Goal: Task Accomplishment & Management: Manage account settings

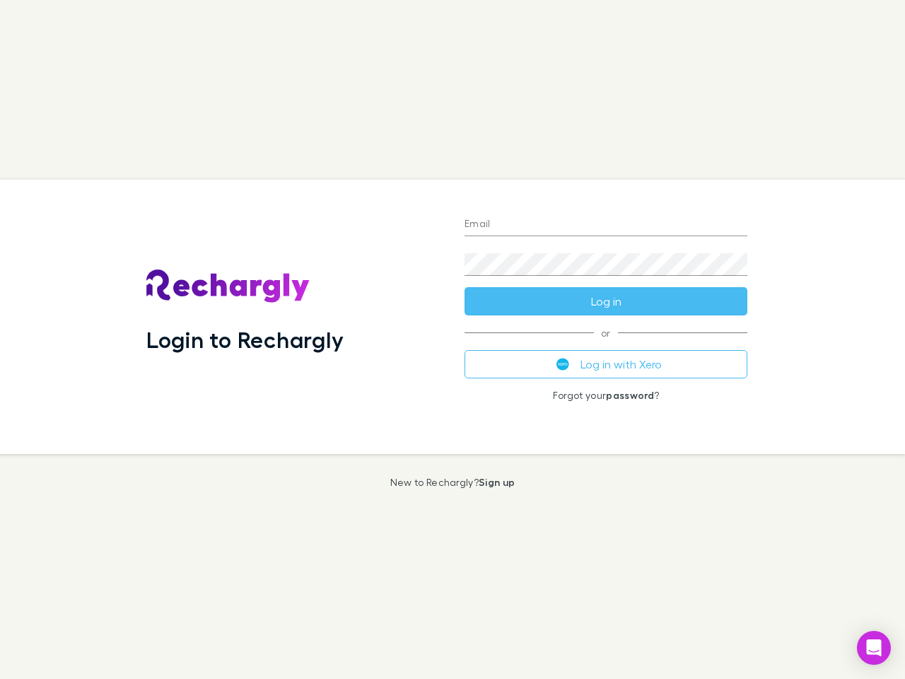
click at [452, 339] on div "Login to Rechargly" at bounding box center [294, 317] width 318 height 274
click at [606, 225] on input "Email" at bounding box center [605, 224] width 283 height 23
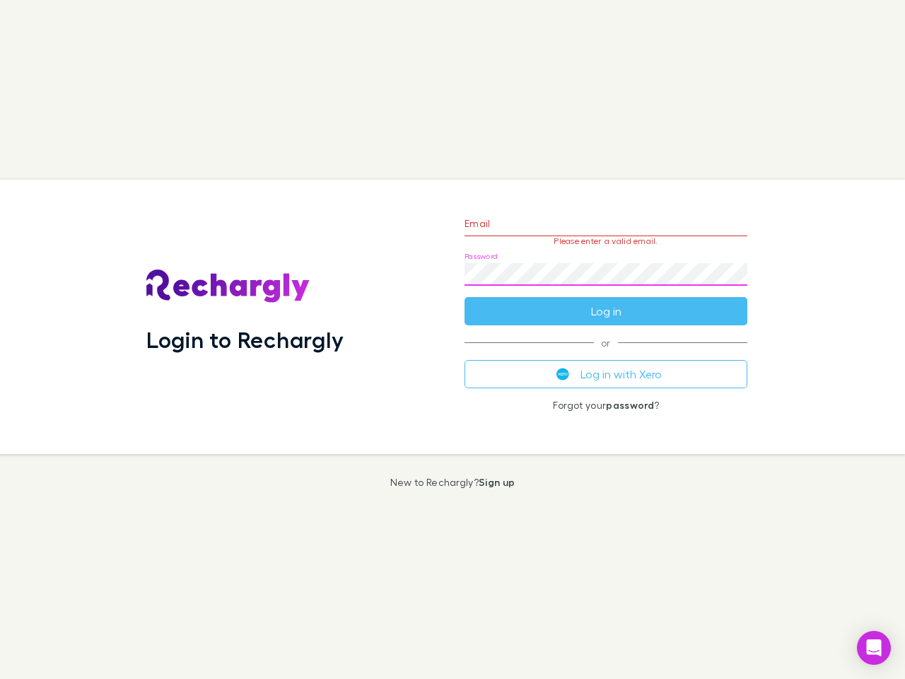
click at [606, 301] on form "Email Please enter a valid email. Password Log in" at bounding box center [605, 263] width 283 height 123
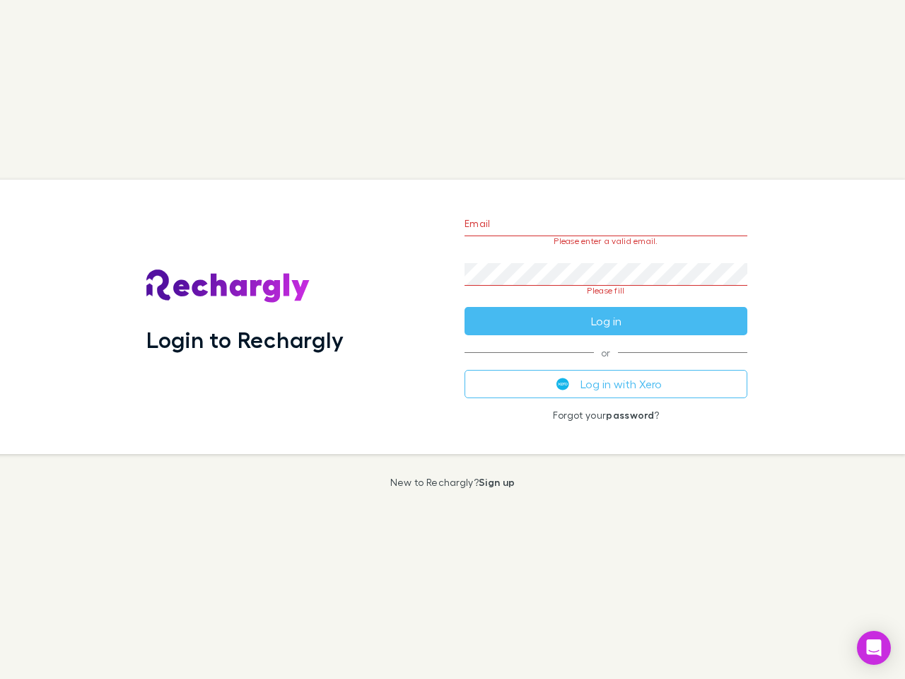
click at [606, 364] on div "Email Please enter a valid email. Password Please fill Log in or Log in with Xe…" at bounding box center [605, 317] width 305 height 274
click at [874, 648] on icon "Open Intercom Messenger" at bounding box center [874, 647] width 15 height 17
